Goal: Find contact information

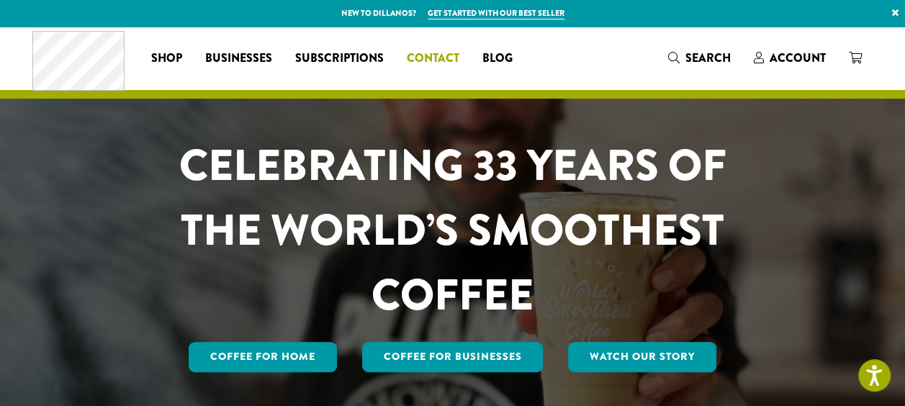
click at [441, 60] on span "Contact" at bounding box center [433, 59] width 53 height 18
